Goal: Task Accomplishment & Management: Use online tool/utility

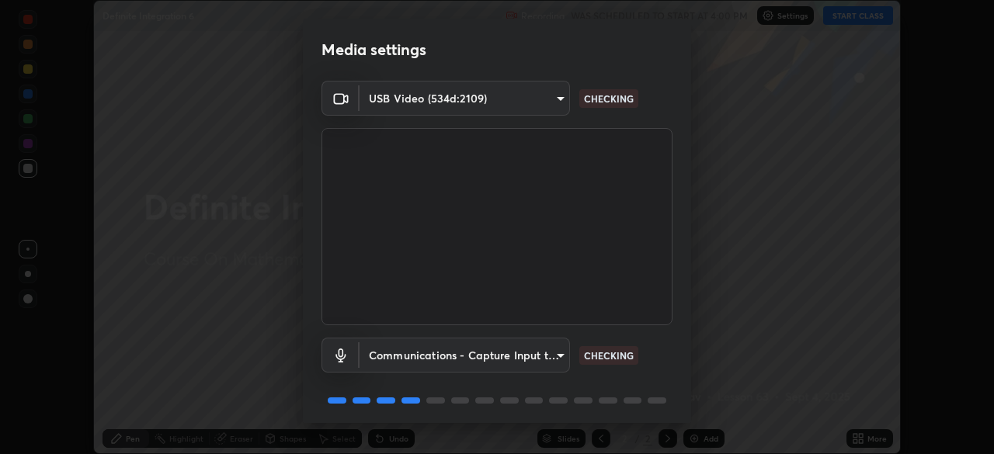
scroll to position [55, 0]
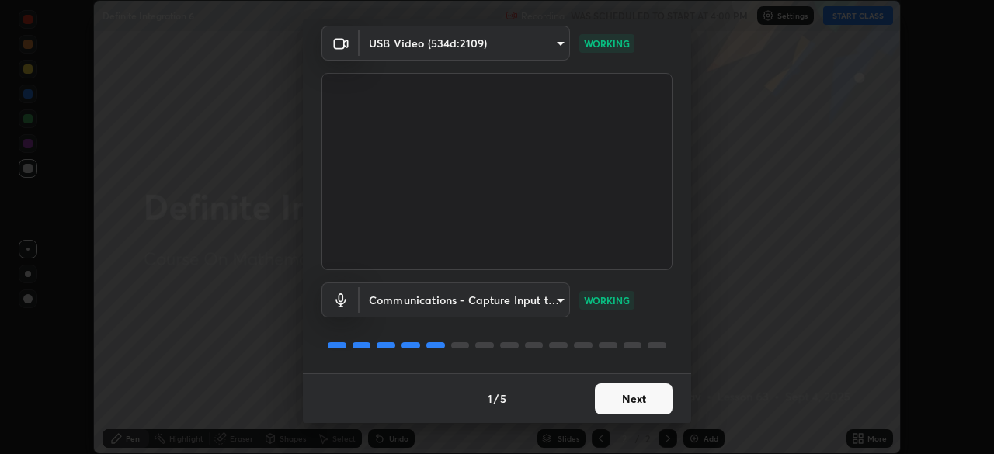
click at [624, 405] on button "Next" at bounding box center [634, 399] width 78 height 31
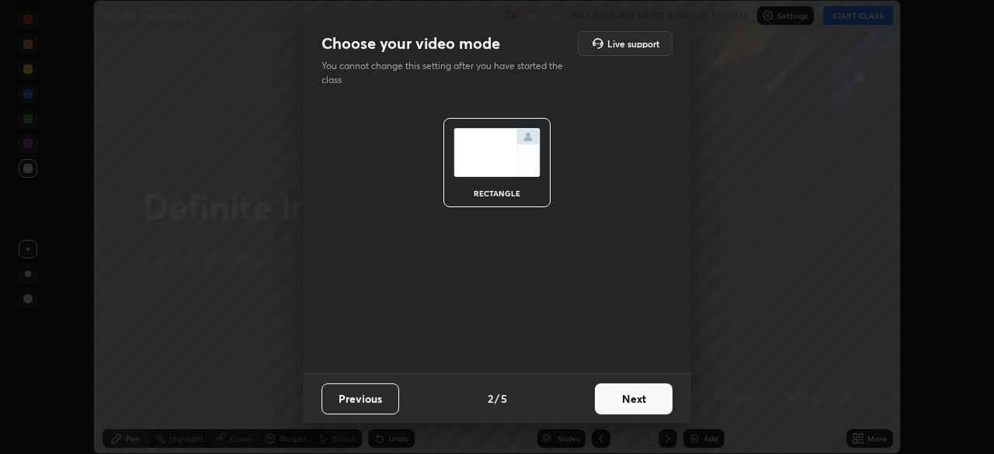
scroll to position [0, 0]
click at [624, 396] on button "Next" at bounding box center [634, 399] width 78 height 31
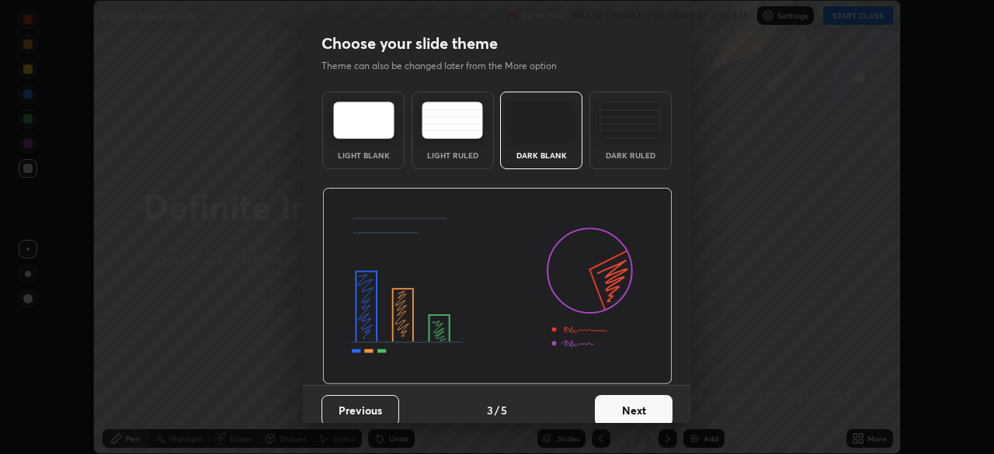
click at [621, 407] on button "Next" at bounding box center [634, 410] width 78 height 31
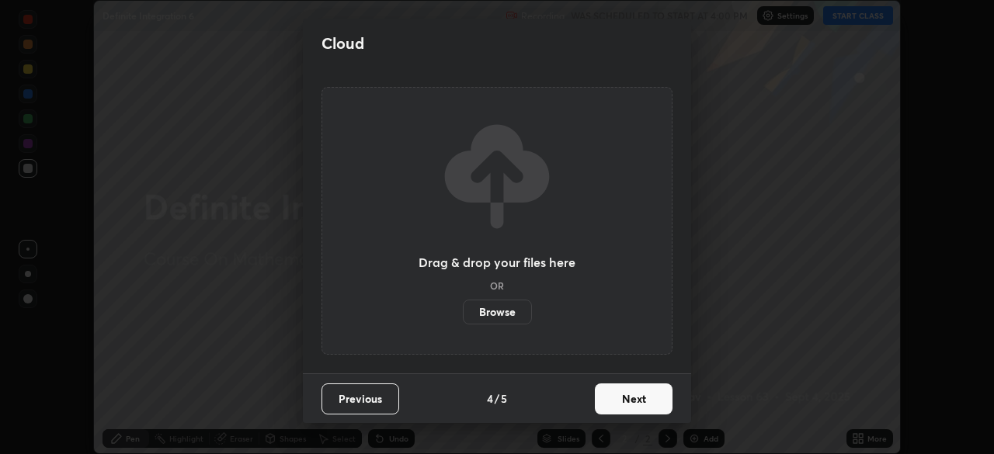
click at [621, 396] on button "Next" at bounding box center [634, 399] width 78 height 31
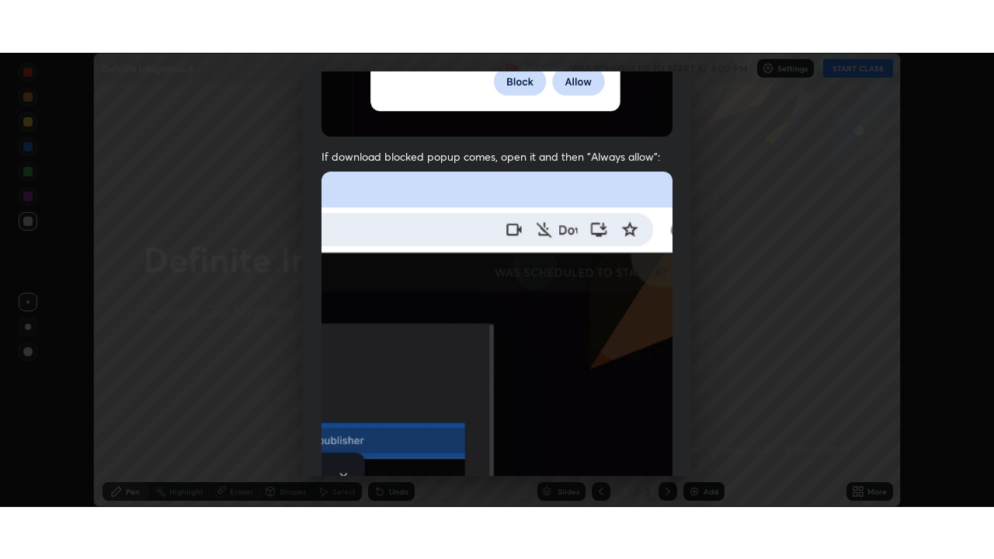
scroll to position [372, 0]
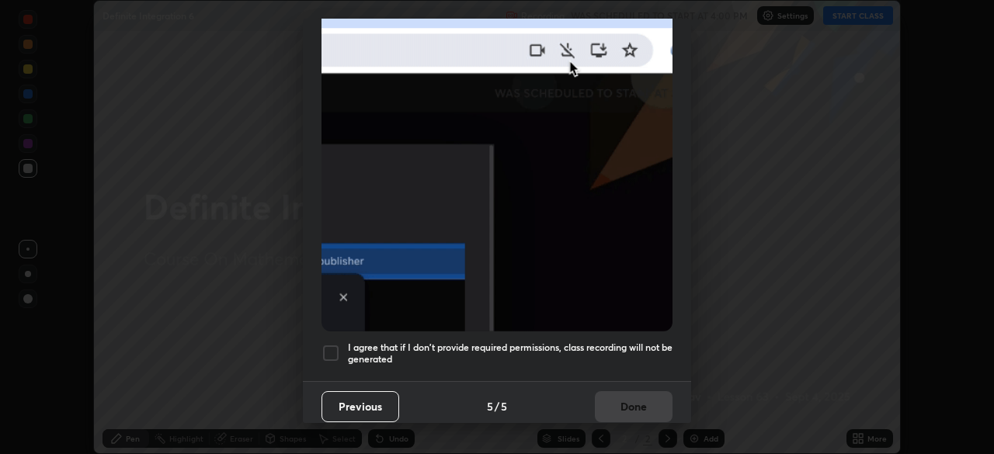
click at [576, 357] on h5 "I agree that if I don't provide required permissions, class recording will not …" at bounding box center [510, 354] width 325 height 24
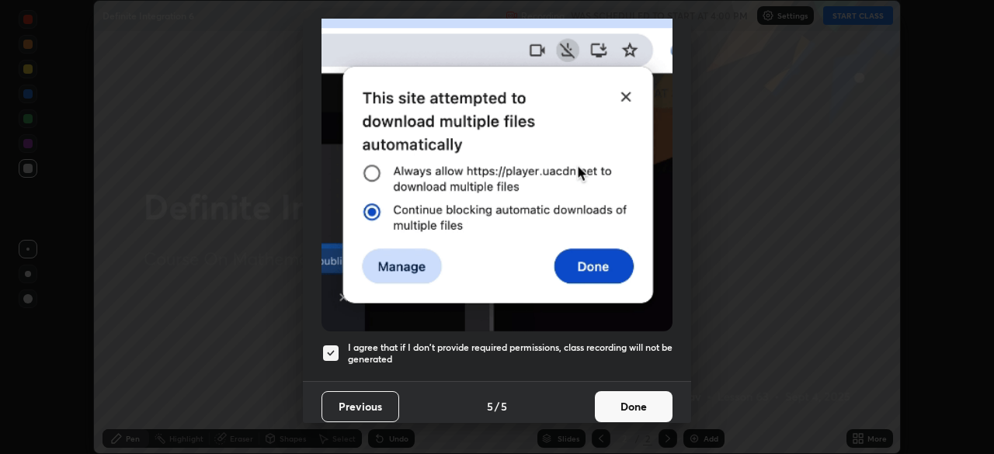
click at [624, 399] on button "Done" at bounding box center [634, 406] width 78 height 31
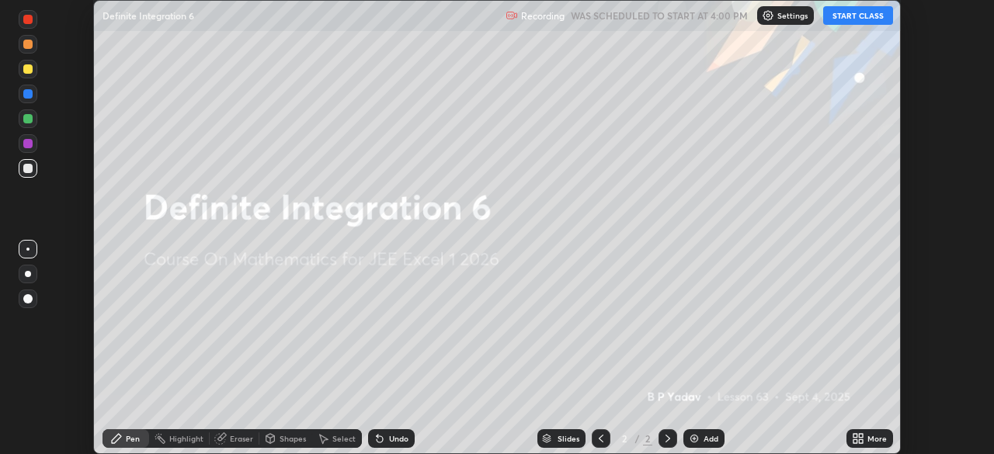
click at [855, 441] on icon at bounding box center [856, 442] width 4 height 4
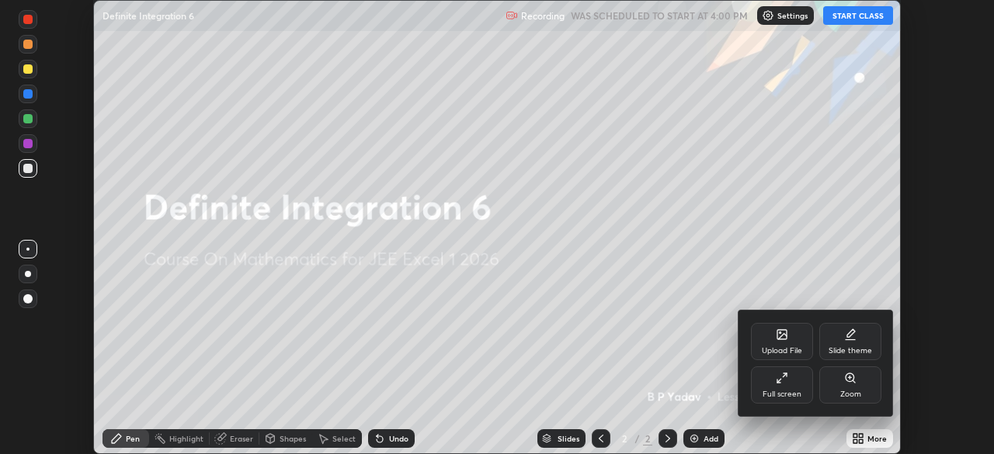
click at [787, 391] on div "Full screen" at bounding box center [782, 395] width 39 height 8
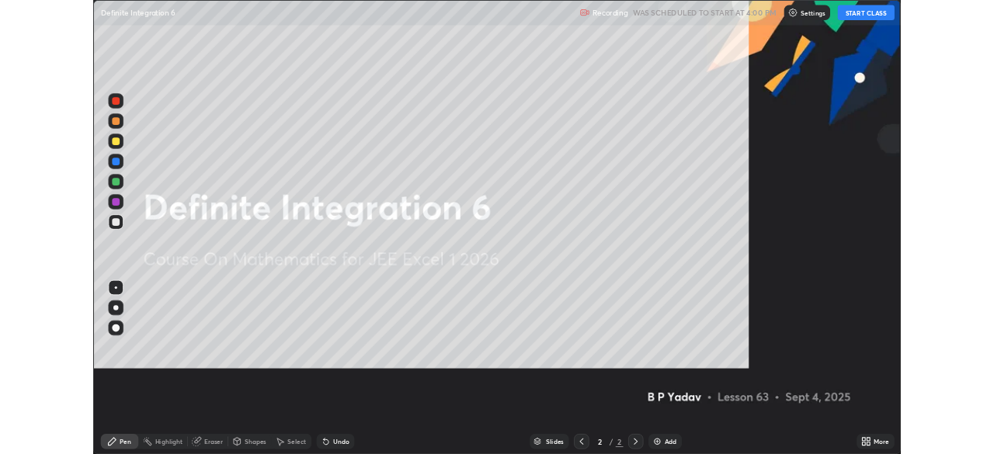
scroll to position [559, 994]
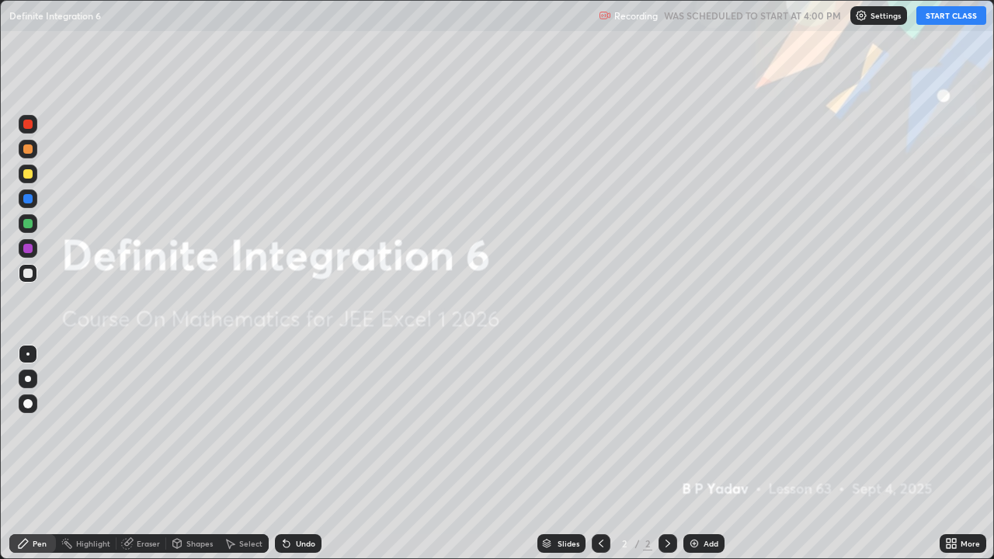
click at [943, 19] on button "START CLASS" at bounding box center [952, 15] width 70 height 19
click at [704, 454] on div "Add" at bounding box center [711, 544] width 15 height 8
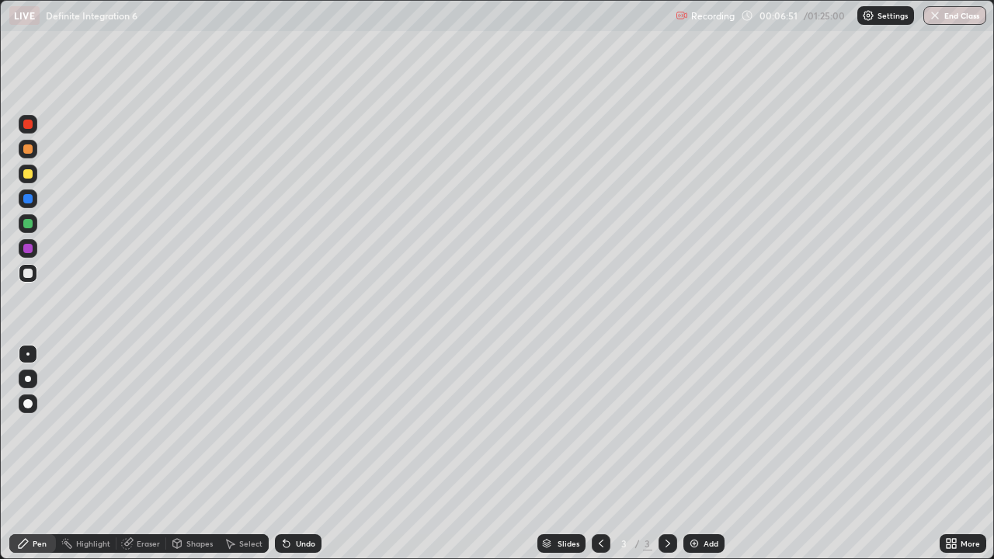
click at [27, 224] on div at bounding box center [27, 223] width 9 height 9
click at [302, 454] on div "Undo" at bounding box center [305, 544] width 19 height 8
click at [26, 227] on div at bounding box center [27, 223] width 9 height 9
click at [303, 454] on div "Undo" at bounding box center [305, 544] width 19 height 8
click at [25, 174] on div at bounding box center [27, 173] width 9 height 9
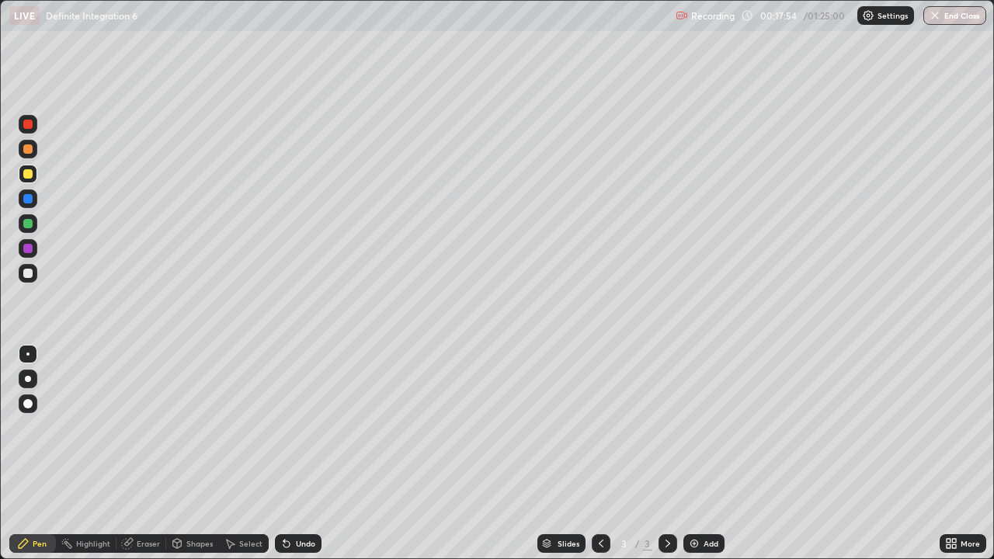
click at [29, 228] on div at bounding box center [27, 223] width 9 height 9
click at [691, 454] on img at bounding box center [694, 544] width 12 height 12
click at [32, 276] on div at bounding box center [27, 273] width 9 height 9
click at [303, 454] on div "Undo" at bounding box center [305, 544] width 19 height 8
click at [301, 454] on div "Undo" at bounding box center [305, 544] width 19 height 8
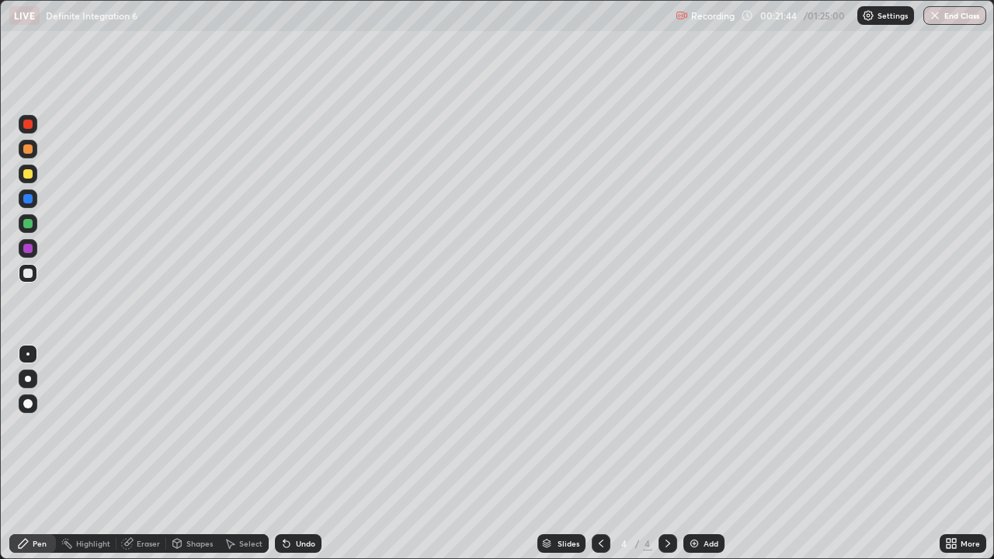
click at [691, 454] on img at bounding box center [694, 544] width 12 height 12
click at [25, 224] on div at bounding box center [27, 223] width 9 height 9
click at [29, 178] on div at bounding box center [27, 173] width 9 height 9
click at [29, 224] on div at bounding box center [27, 223] width 9 height 9
click at [0, 103] on div "Setting up your live class" at bounding box center [497, 279] width 994 height 559
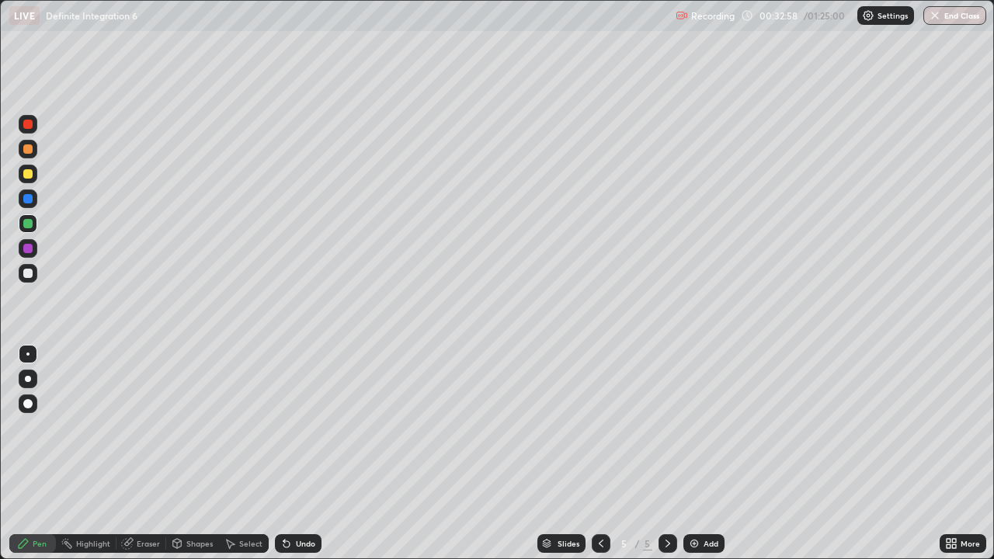
click at [692, 454] on img at bounding box center [694, 544] width 12 height 12
click at [26, 280] on div at bounding box center [28, 273] width 19 height 19
click at [30, 275] on div at bounding box center [27, 273] width 9 height 9
click at [30, 147] on div at bounding box center [27, 148] width 9 height 9
click at [30, 224] on div at bounding box center [27, 223] width 9 height 9
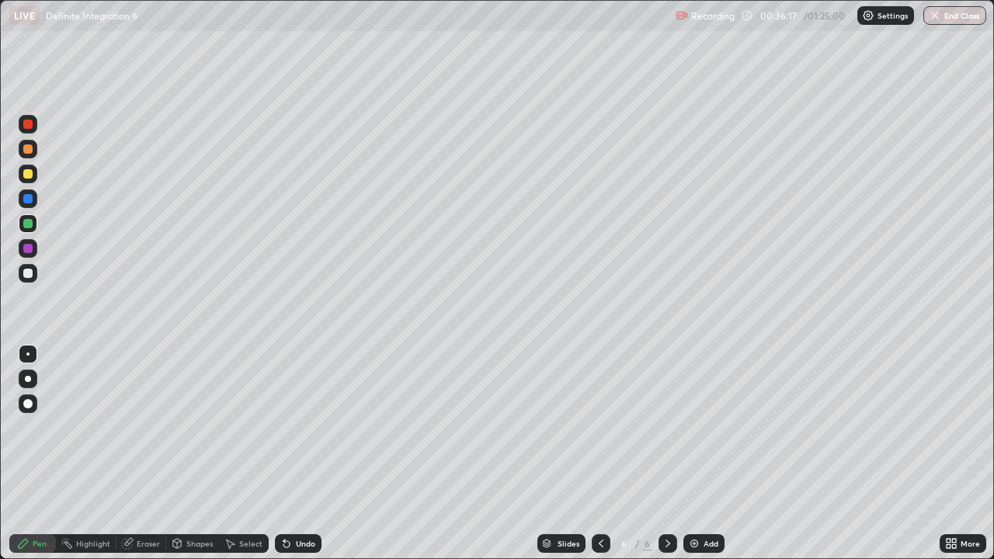
click at [30, 277] on div at bounding box center [27, 273] width 9 height 9
click at [690, 454] on img at bounding box center [694, 544] width 12 height 12
click at [600, 454] on icon at bounding box center [601, 544] width 12 height 12
click at [665, 454] on icon at bounding box center [668, 544] width 12 height 12
click at [600, 454] on icon at bounding box center [601, 544] width 12 height 12
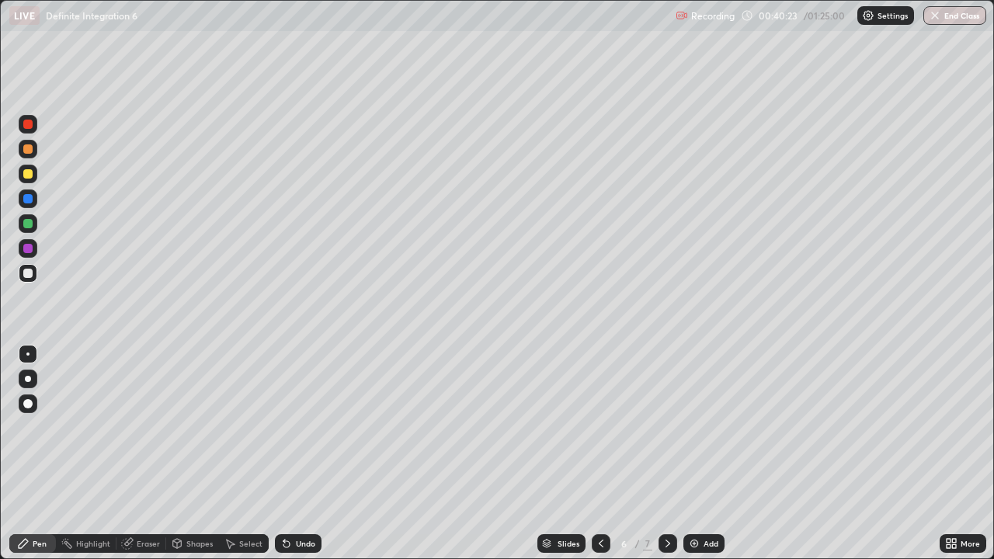
click at [666, 454] on icon at bounding box center [668, 544] width 12 height 12
click at [26, 221] on div at bounding box center [27, 223] width 9 height 9
click at [694, 454] on img at bounding box center [694, 544] width 12 height 12
click at [26, 276] on div at bounding box center [27, 273] width 9 height 9
click at [27, 148] on div at bounding box center [27, 148] width 9 height 9
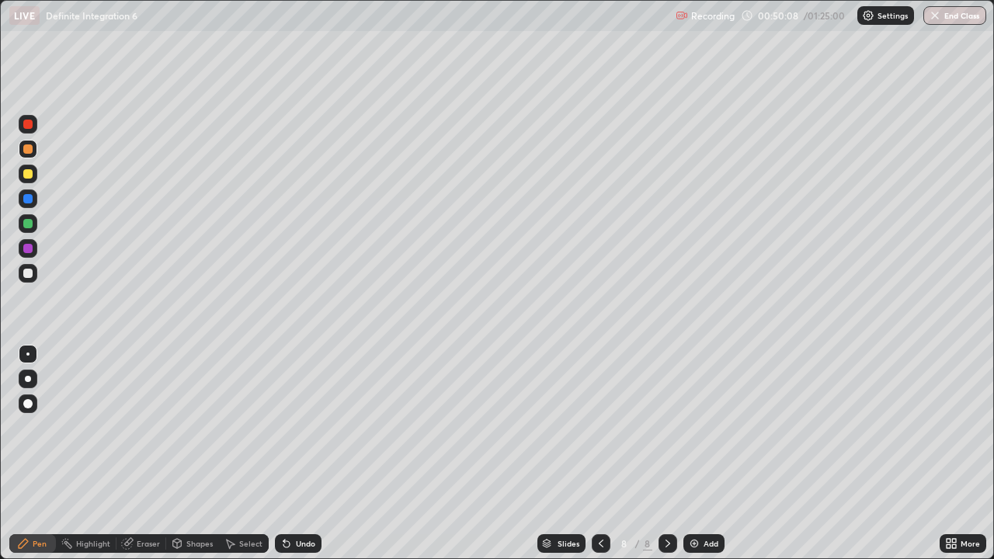
click at [688, 454] on img at bounding box center [694, 544] width 12 height 12
click at [27, 273] on div at bounding box center [27, 273] width 9 height 9
click at [600, 454] on icon at bounding box center [601, 544] width 12 height 12
click at [597, 454] on icon at bounding box center [601, 544] width 12 height 12
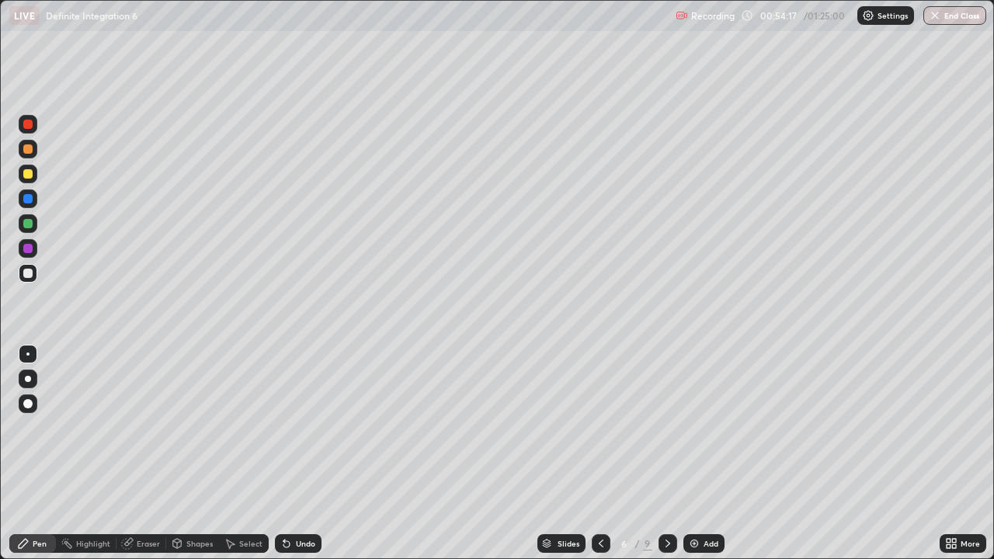
click at [659, 454] on div at bounding box center [668, 543] width 19 height 19
click at [666, 454] on icon at bounding box center [668, 544] width 12 height 12
click at [692, 454] on img at bounding box center [694, 544] width 12 height 12
click at [154, 454] on div "Eraser" at bounding box center [148, 544] width 23 height 8
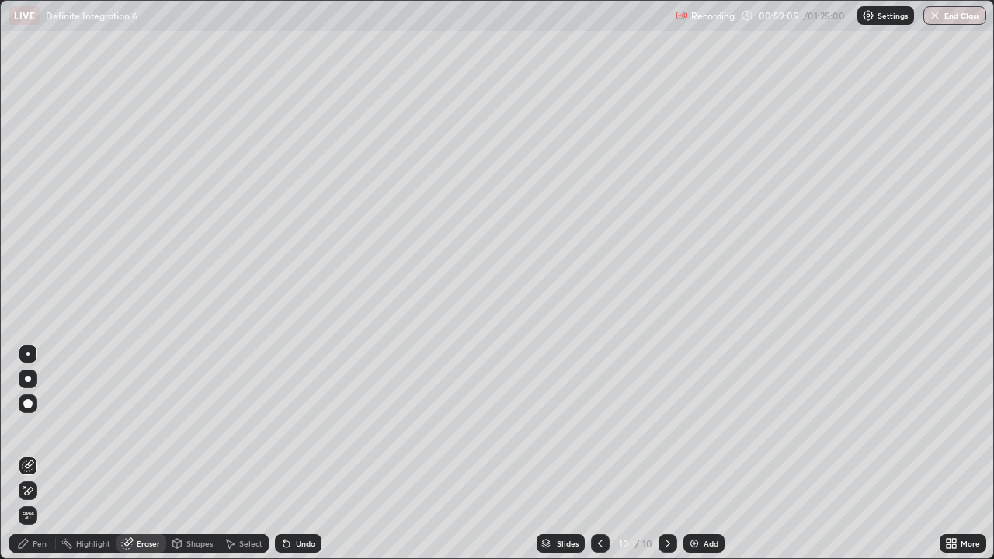
click at [46, 454] on div "Pen" at bounding box center [32, 543] width 47 height 19
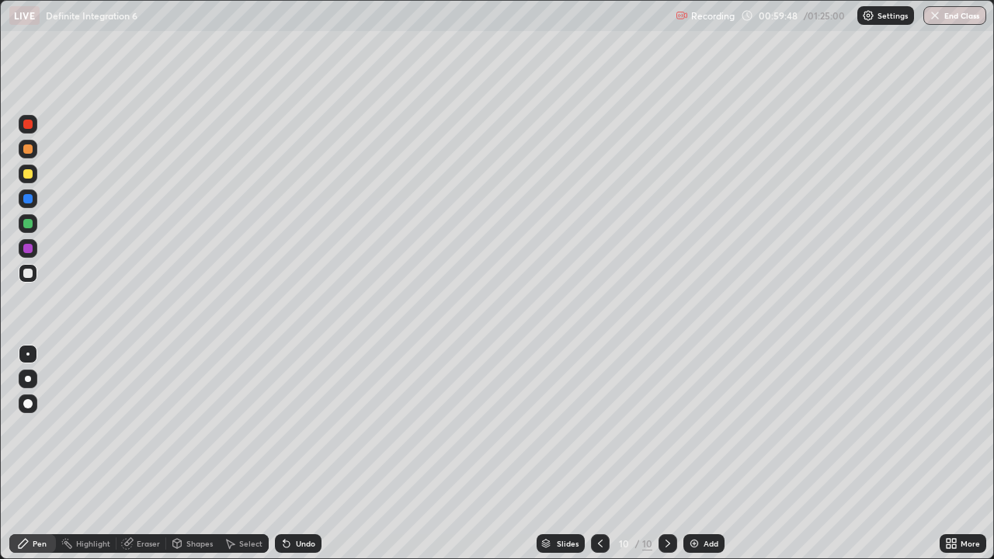
click at [29, 174] on div at bounding box center [27, 173] width 9 height 9
click at [694, 454] on img at bounding box center [694, 544] width 12 height 12
click at [25, 275] on div at bounding box center [27, 273] width 9 height 9
click at [953, 21] on button "End Class" at bounding box center [955, 15] width 61 height 19
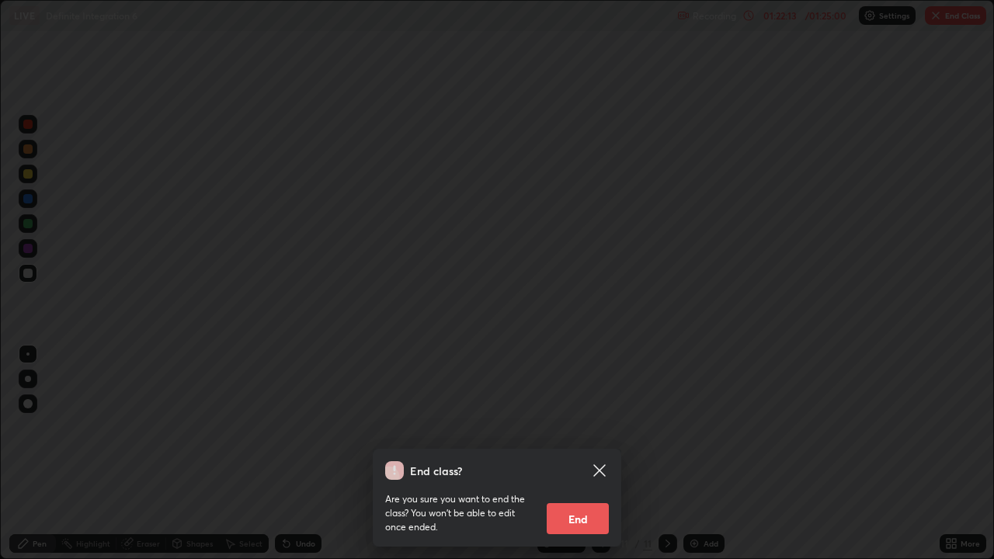
click at [585, 454] on button "End" at bounding box center [578, 518] width 62 height 31
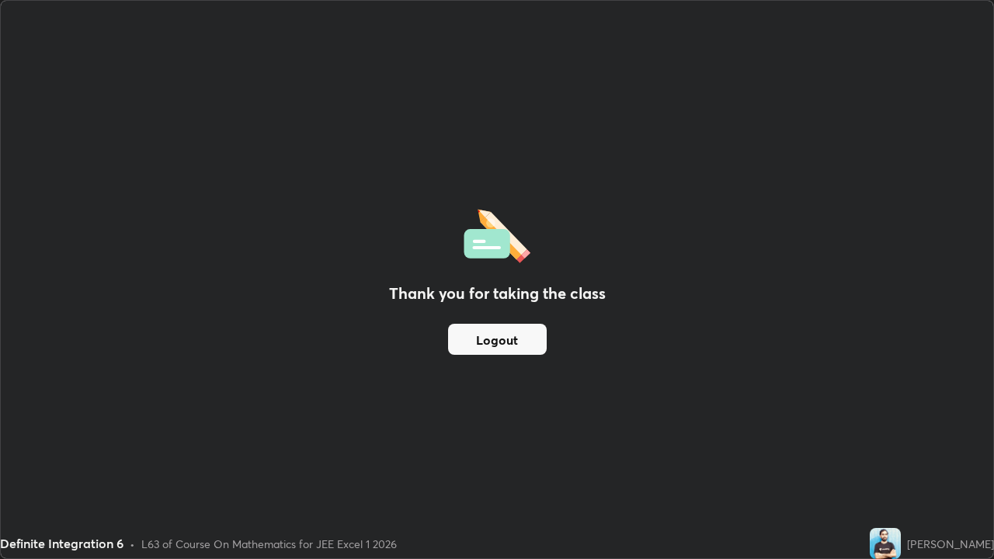
click at [538, 343] on button "Logout" at bounding box center [497, 339] width 99 height 31
click at [523, 343] on button "Logout" at bounding box center [497, 339] width 99 height 31
click at [513, 335] on button "Logout" at bounding box center [497, 339] width 99 height 31
click at [506, 333] on button "Logout" at bounding box center [497, 339] width 99 height 31
click at [508, 338] on button "Logout" at bounding box center [497, 339] width 99 height 31
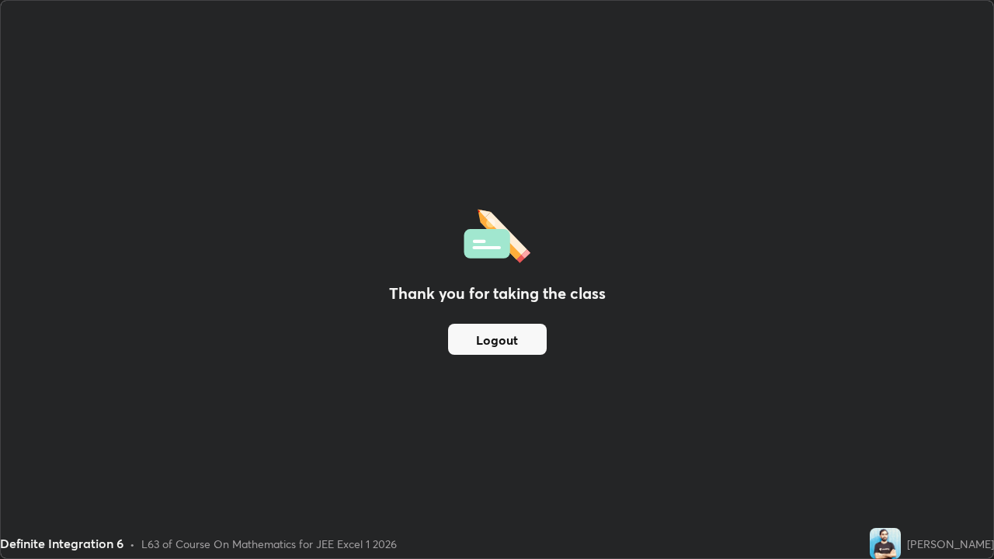
click at [503, 341] on button "Logout" at bounding box center [497, 339] width 99 height 31
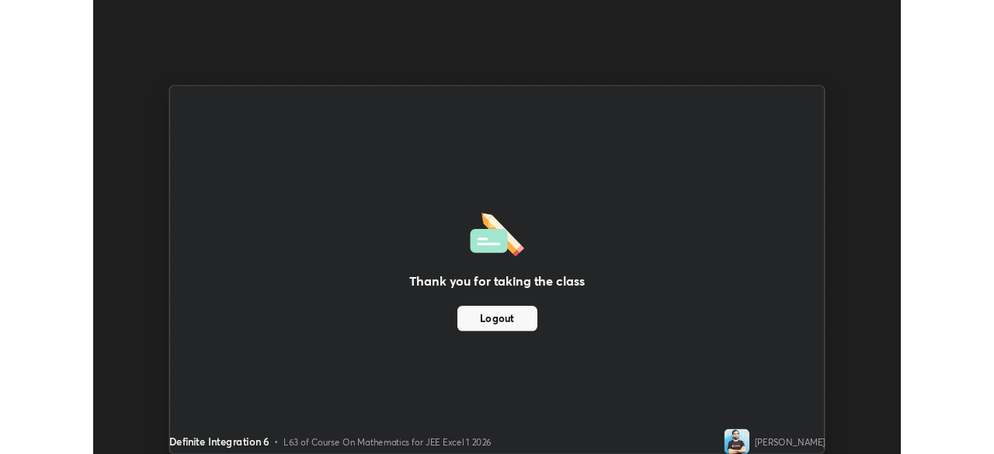
scroll to position [77223, 76683]
